Goal: Task Accomplishment & Management: Manage account settings

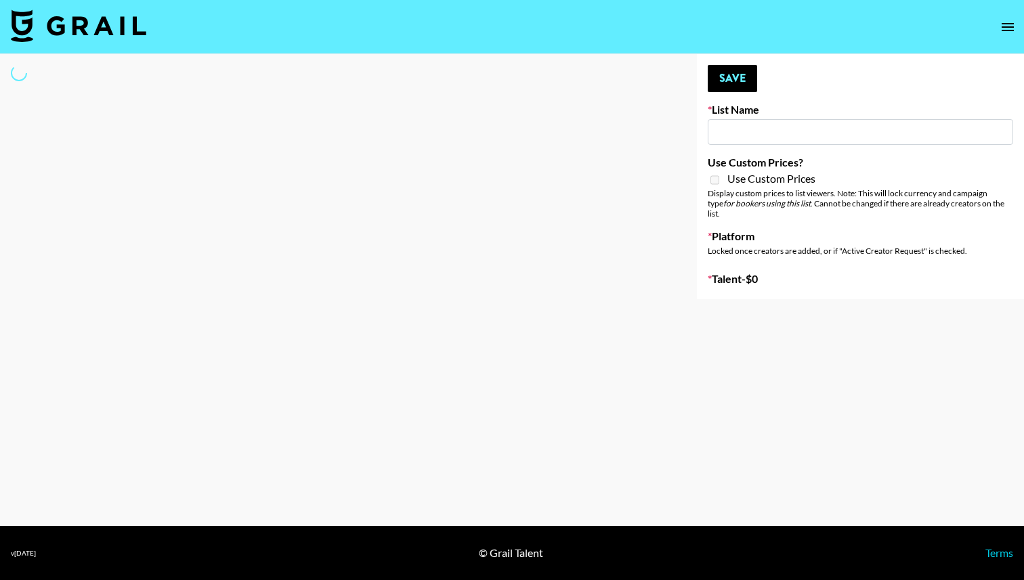
type input "Deebaby Song Promo"
select select "Song"
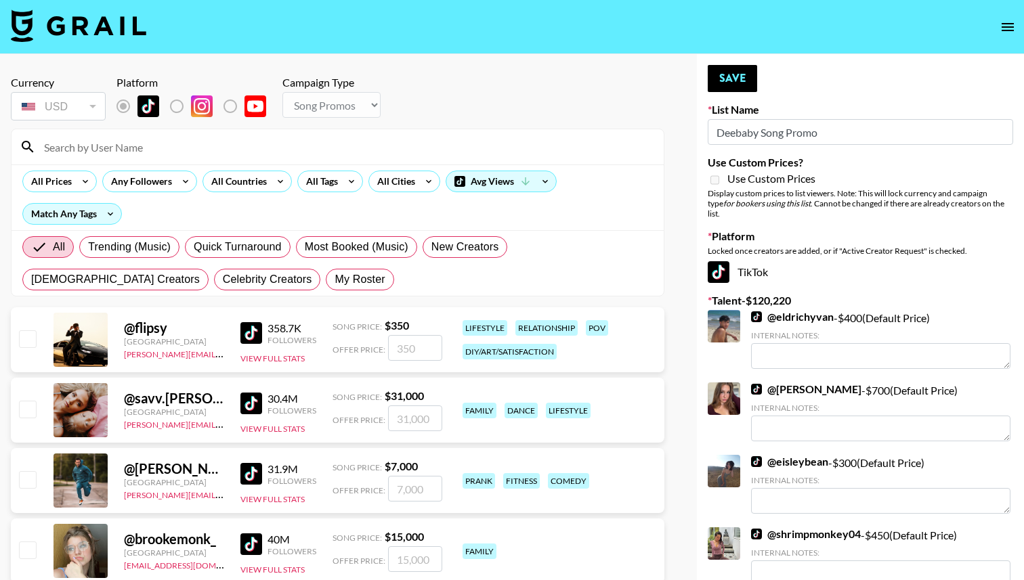
click at [207, 144] on input at bounding box center [346, 147] width 620 height 22
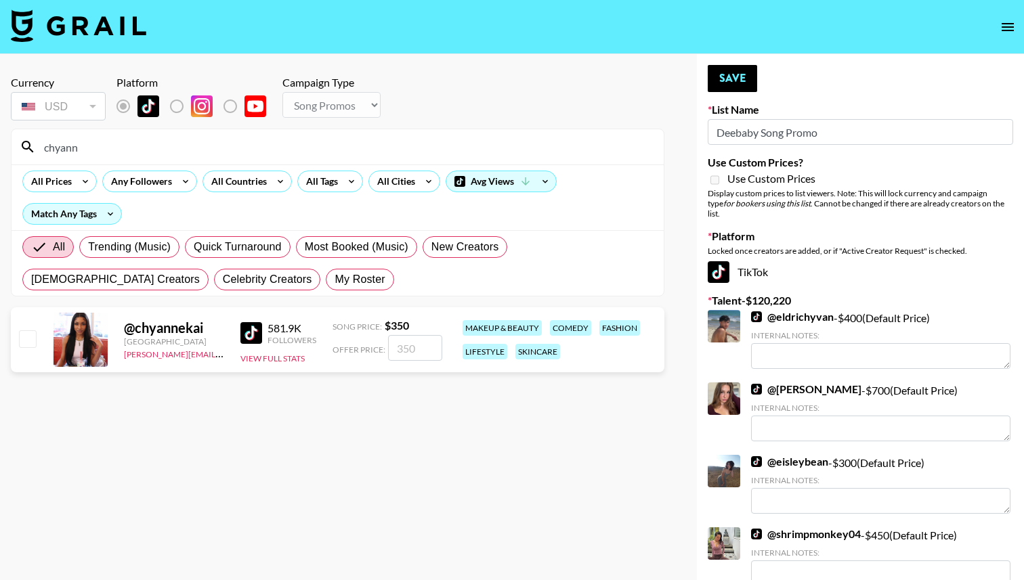
type input "chyann"
click at [24, 341] on input "checkbox" at bounding box center [27, 338] width 16 height 16
checkbox input "true"
click at [408, 351] on input "350" at bounding box center [415, 348] width 54 height 26
type input "30"
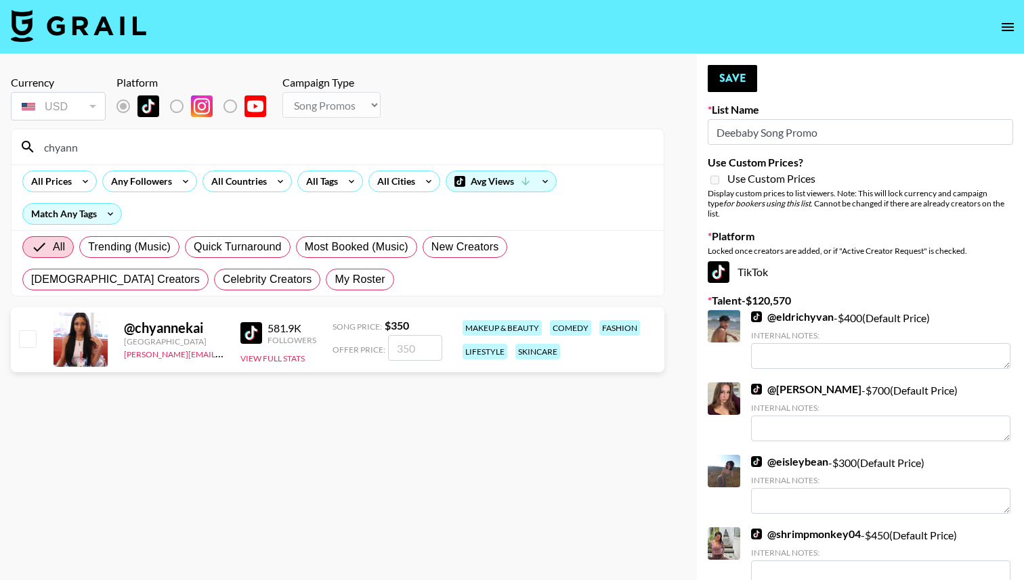
checkbox input "false"
type input "2"
checkbox input "true"
type input "250"
click at [747, 79] on button "Save" at bounding box center [732, 78] width 49 height 27
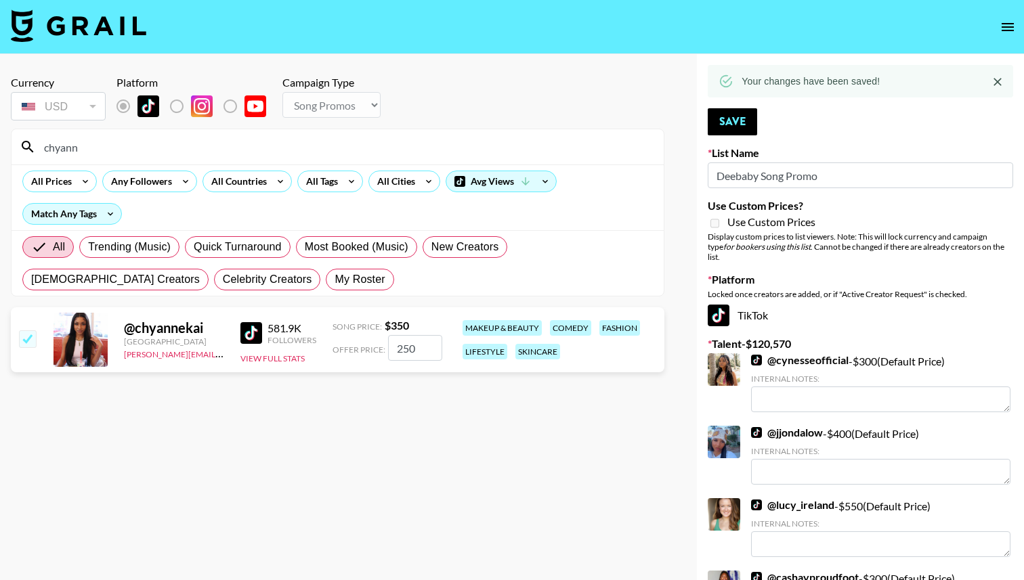
click at [91, 146] on input "chyann" at bounding box center [346, 147] width 620 height 22
click at [89, 146] on input "chyann" at bounding box center [346, 147] width 620 height 22
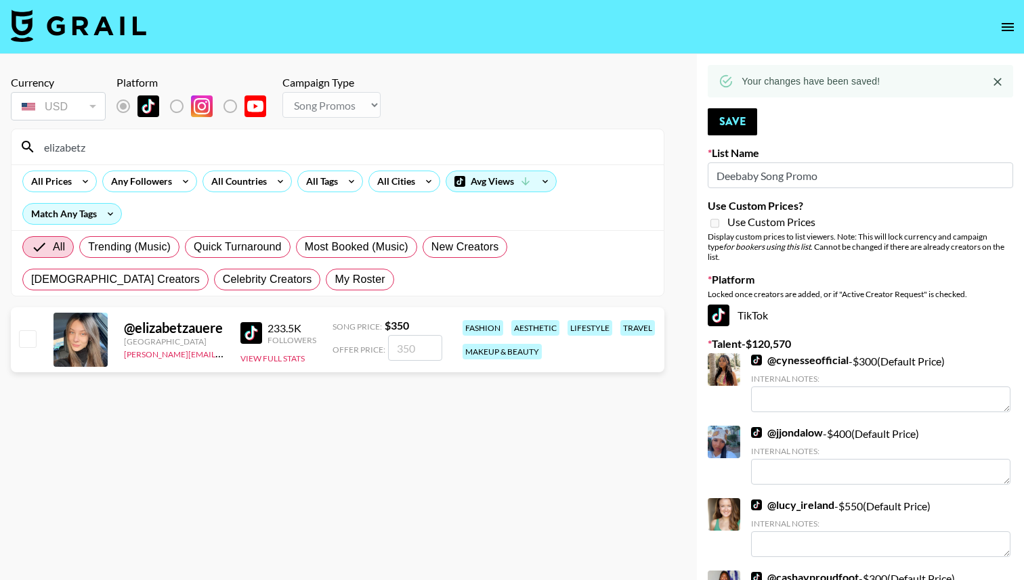
type input "elizabetz"
click at [29, 344] on input "checkbox" at bounding box center [27, 338] width 16 height 16
checkbox input "true"
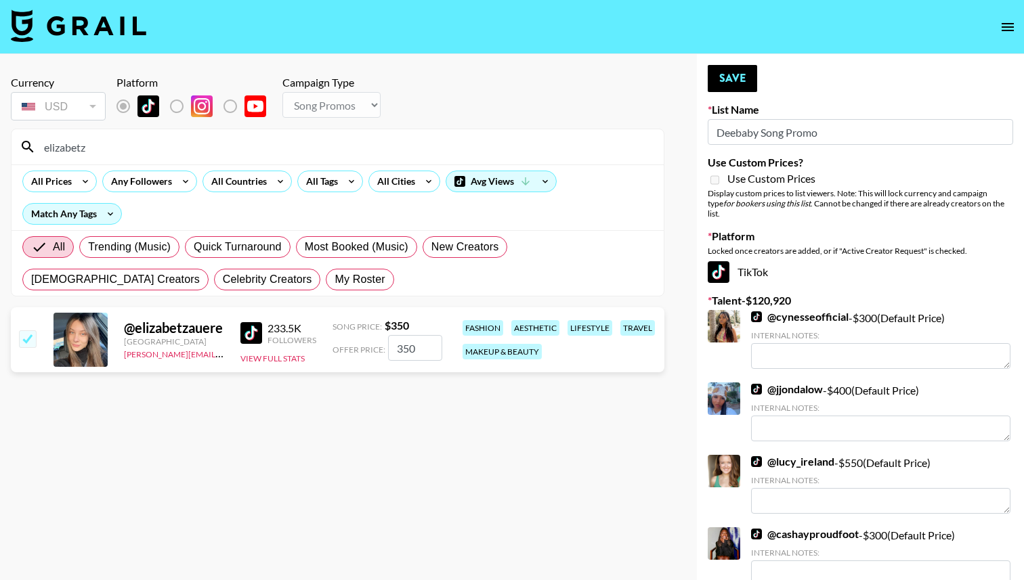
drag, startPoint x: 410, startPoint y: 352, endPoint x: 388, endPoint y: 351, distance: 22.4
click at [388, 351] on input "350" at bounding box center [415, 348] width 54 height 26
type input "200"
click at [742, 74] on button "Save" at bounding box center [732, 78] width 49 height 27
